Goal: Task Accomplishment & Management: Complete application form

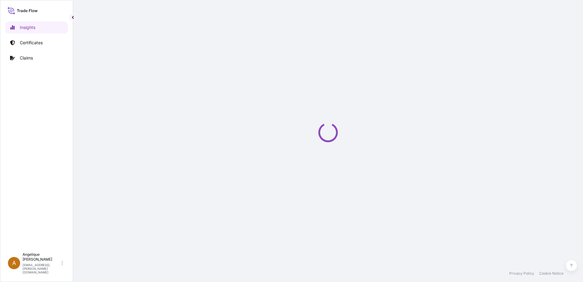
select select "2025"
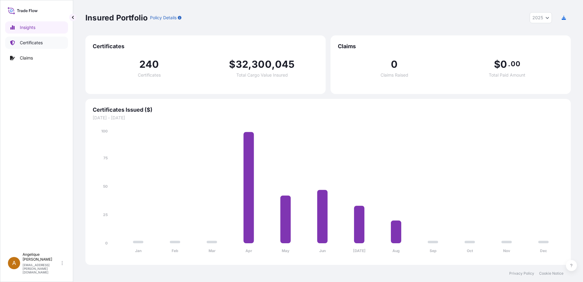
click at [30, 44] on p "Certificates" at bounding box center [31, 43] width 23 height 6
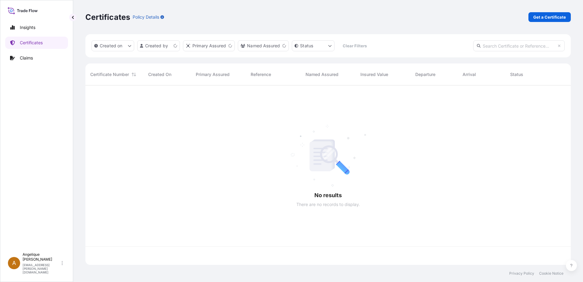
scroll to position [178, 481]
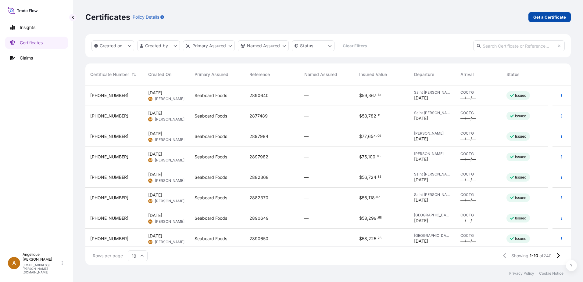
click at [535, 18] on p "Get a Certificate" at bounding box center [549, 17] width 33 height 6
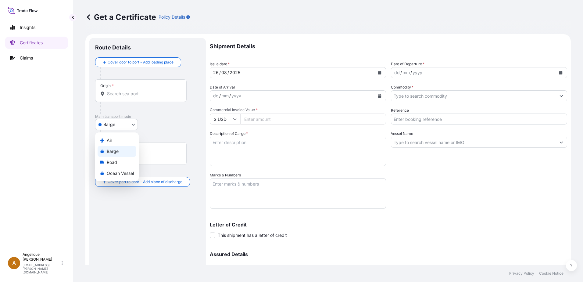
click at [136, 126] on body "Insights Certificates Claims A Angelique Gutierrez angelique.gutierrez@seaboard…" at bounding box center [291, 141] width 583 height 282
click at [124, 173] on span "Ocean Vessel" at bounding box center [120, 173] width 27 height 6
select select "Ocean Vessel"
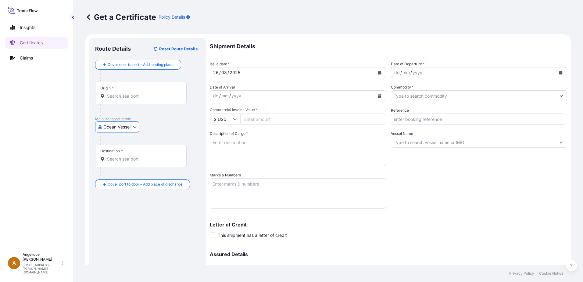
click at [115, 98] on input "Origin *" at bounding box center [143, 96] width 72 height 6
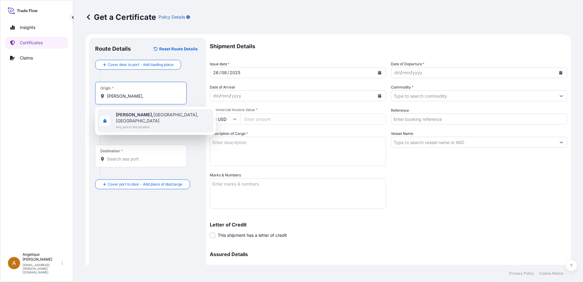
click at [144, 112] on span "Guymon, OK, USA" at bounding box center [163, 118] width 95 height 12
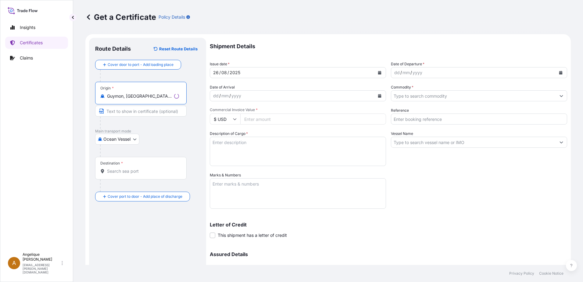
type input "Guymon, OK, USA"
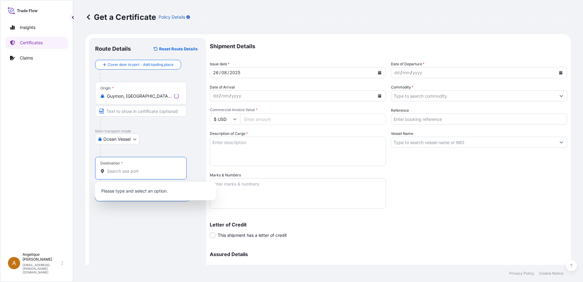
click at [122, 170] on input "Destination *" at bounding box center [143, 171] width 72 height 6
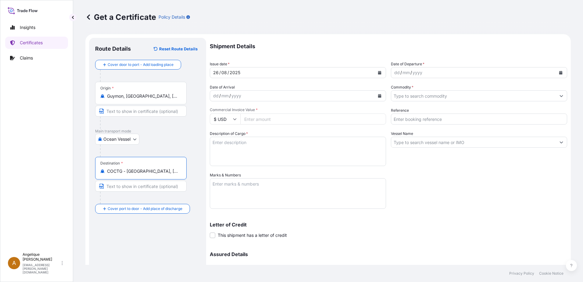
type input "COCTG - Cartagena, Colombia"
click at [557, 70] on button "Calendar" at bounding box center [561, 73] width 10 height 10
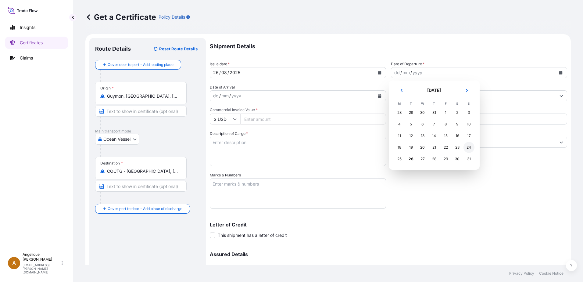
click at [471, 147] on div "24" at bounding box center [468, 147] width 11 height 11
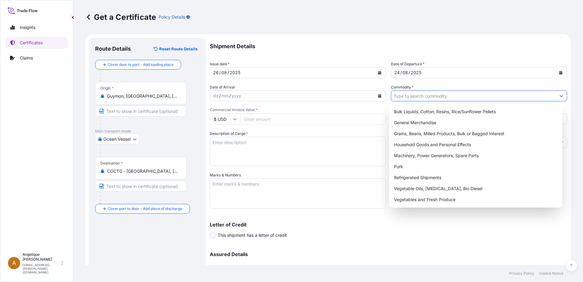
click at [406, 98] on input "Commodity *" at bounding box center [473, 95] width 165 height 11
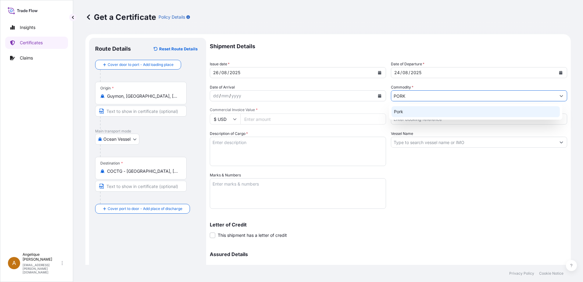
click at [407, 112] on div "Pork" at bounding box center [475, 111] width 169 height 11
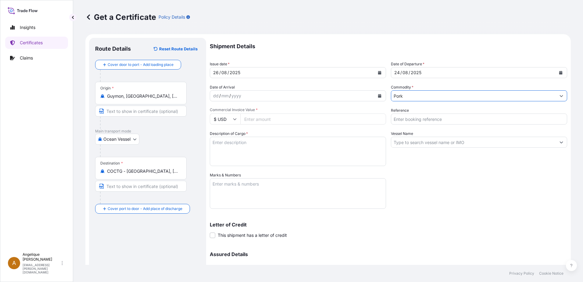
type input "Pork"
click at [252, 117] on input "Commercial Invoice Value *" at bounding box center [313, 118] width 146 height 11
type input "79353.90"
type input "2897985"
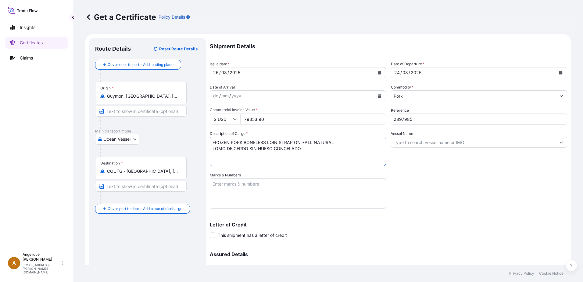
type textarea "FROZEN PORK BONELESS LOIN STRAP ON *ALL NATURAL LOMO DE CERDO SIN HUESO CONGELA…"
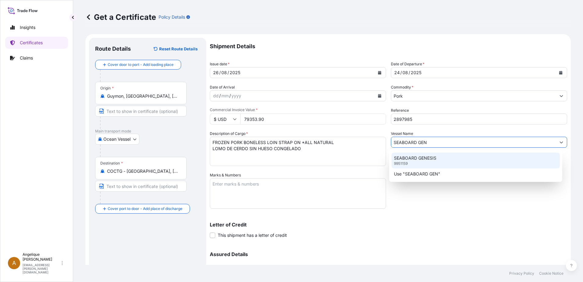
click at [404, 161] on div "SEABOARD GENESIS 9951159" at bounding box center [475, 160] width 169 height 16
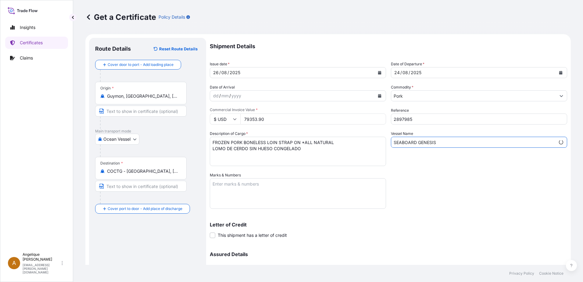
type input "SEABOARD GENESIS"
click at [250, 187] on textarea "Marks & Numbers" at bounding box center [298, 193] width 176 height 30
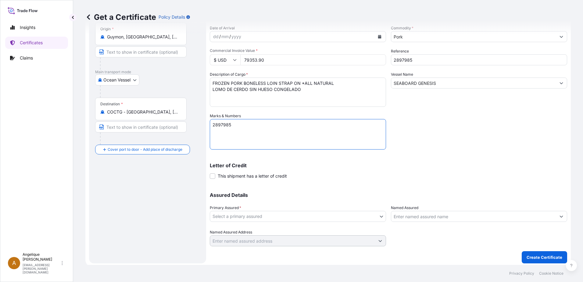
scroll to position [61, 0]
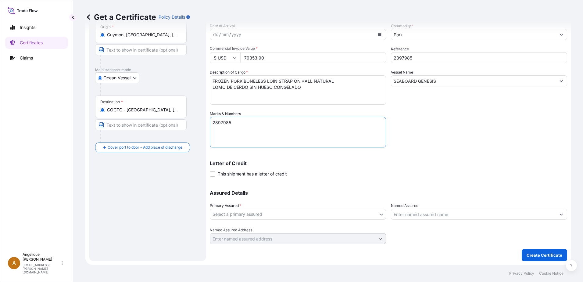
type textarea "2897985"
click at [249, 214] on body "Insights Certificates Claims A Angelique Gutierrez angelique.gutierrez@seaboard…" at bounding box center [291, 141] width 583 height 282
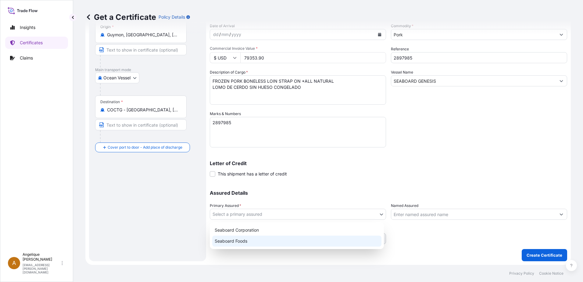
click at [245, 238] on div "Seaboard Foods" at bounding box center [296, 240] width 169 height 11
select select "31638"
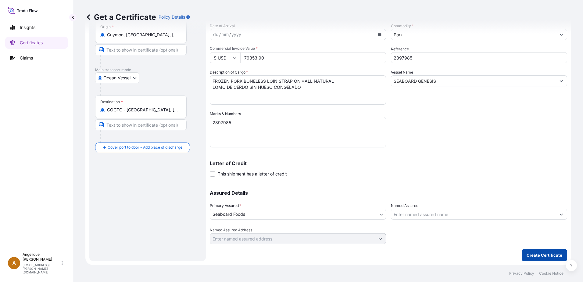
click at [548, 256] on p "Create Certificate" at bounding box center [544, 255] width 36 height 6
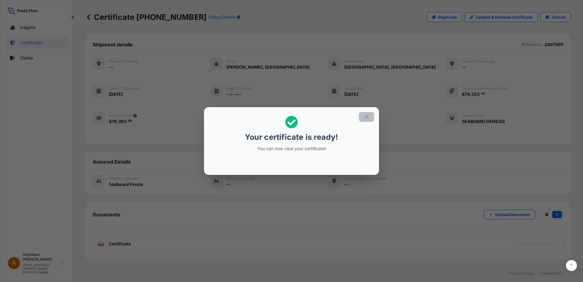
click at [368, 116] on icon "button" at bounding box center [366, 116] width 5 height 5
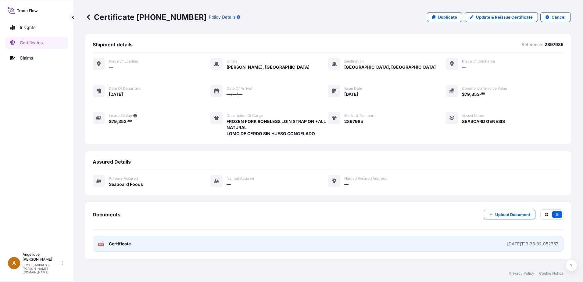
click at [216, 245] on link "PDF Certificate 2025-08-26T13:38:02.052757" at bounding box center [328, 244] width 471 height 16
